Goal: Task Accomplishment & Management: Use online tool/utility

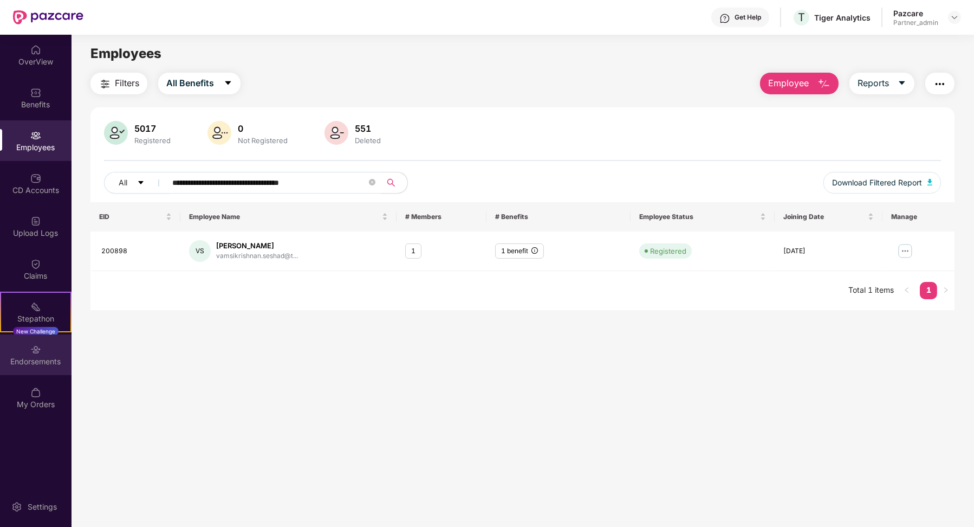
click at [45, 351] on div "Endorsements" at bounding box center [36, 354] width 72 height 41
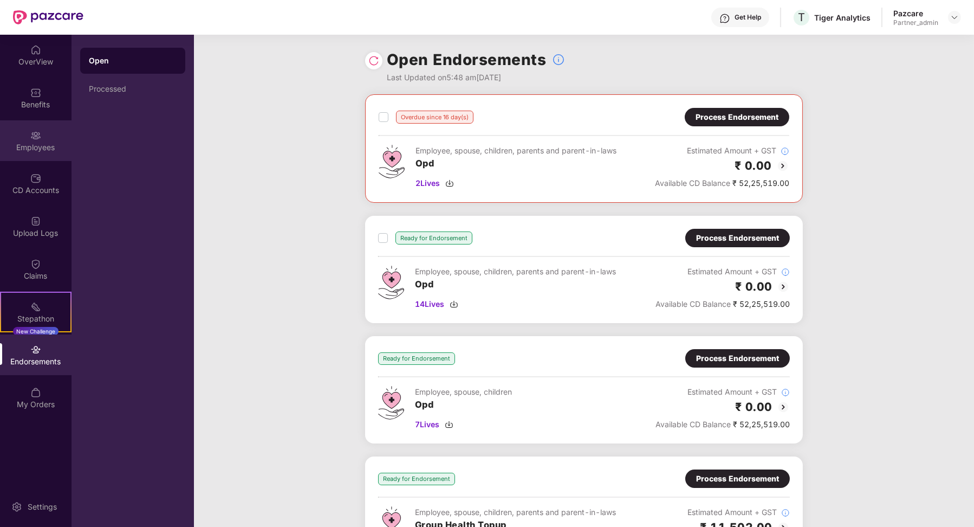
click at [39, 139] on img at bounding box center [35, 135] width 11 height 11
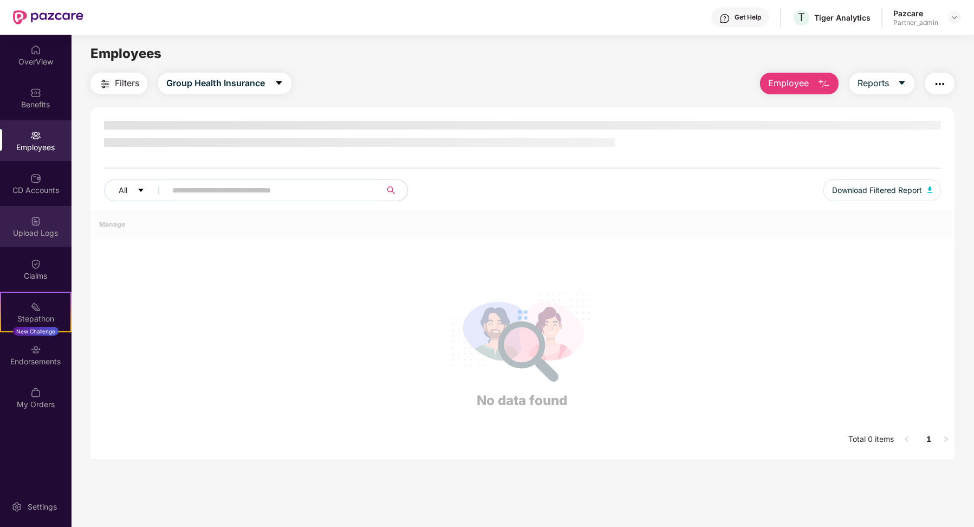
click at [38, 232] on div "Upload Logs" at bounding box center [36, 233] width 72 height 11
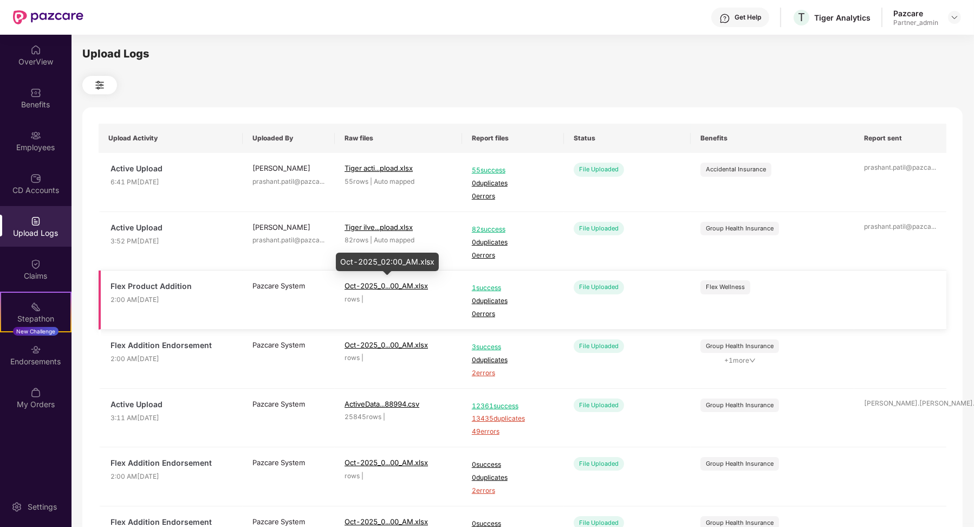
scroll to position [29, 0]
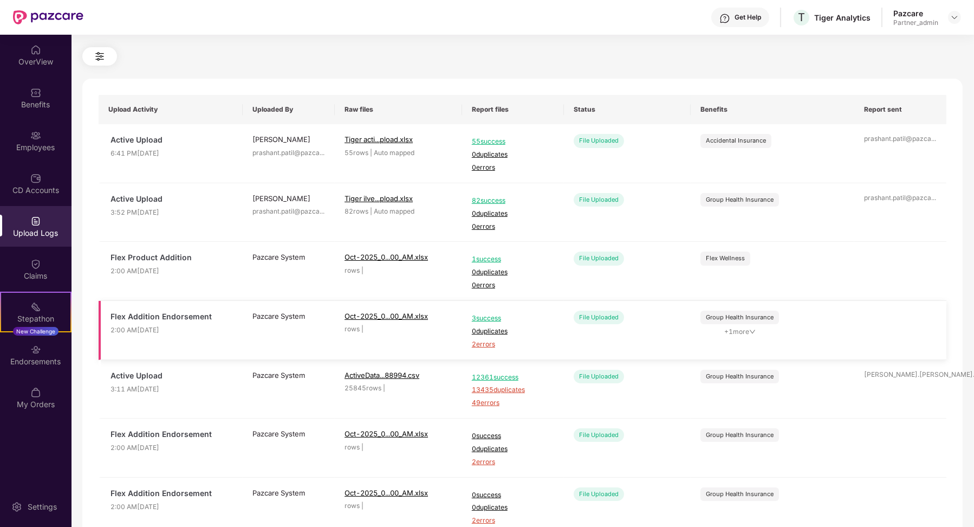
click at [490, 345] on span "2 errors" at bounding box center [513, 344] width 82 height 10
click at [487, 342] on span "2 errors" at bounding box center [513, 344] width 82 height 10
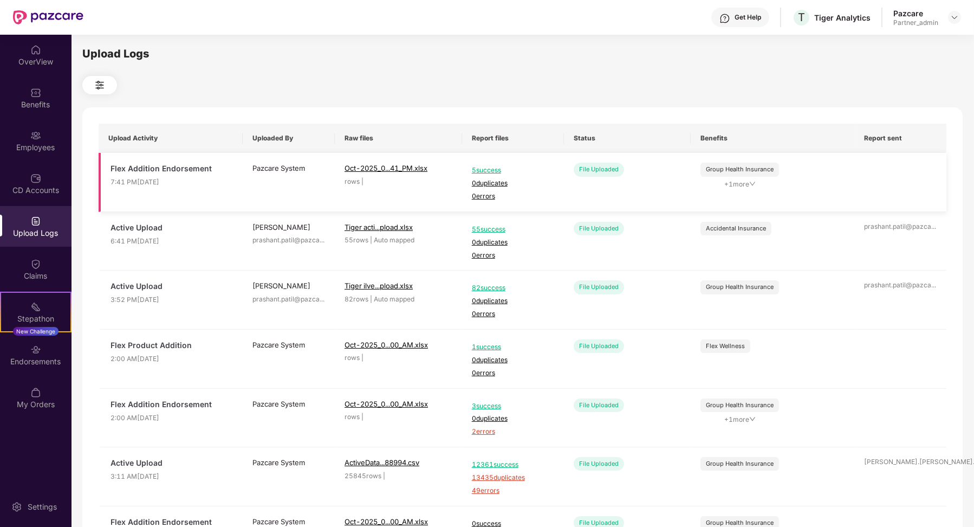
click at [389, 166] on span "Oct-2025_0...41_PM.xlsx" at bounding box center [386, 168] width 83 height 9
click at [54, 134] on div "Employees" at bounding box center [36, 140] width 72 height 41
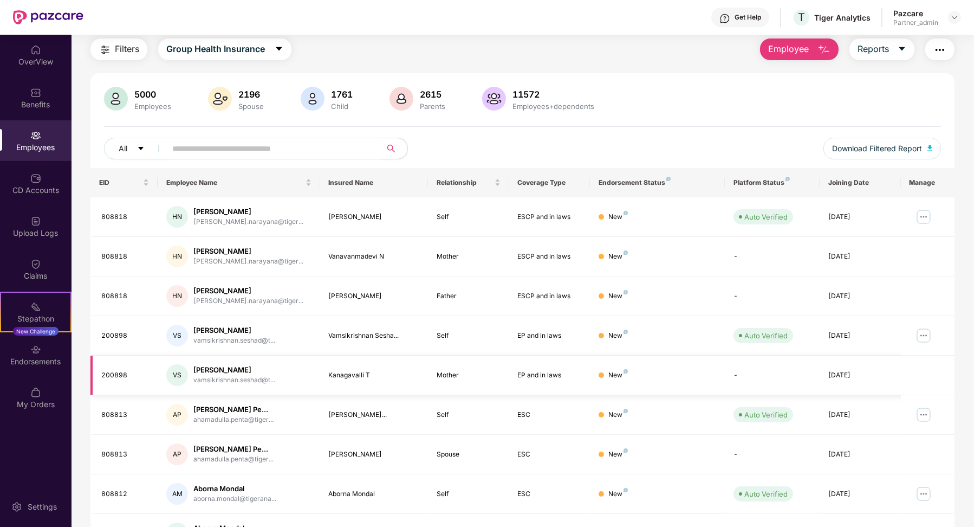
scroll to position [36, 0]
click at [231, 148] on input "text" at bounding box center [269, 147] width 195 height 16
paste input "**********"
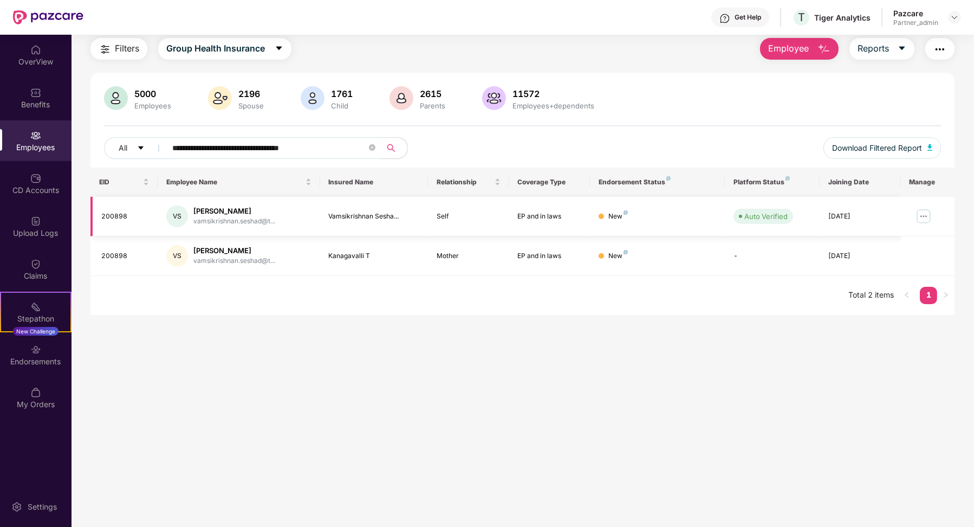
scroll to position [34, 0]
type input "**********"
